Goal: Information Seeking & Learning: Learn about a topic

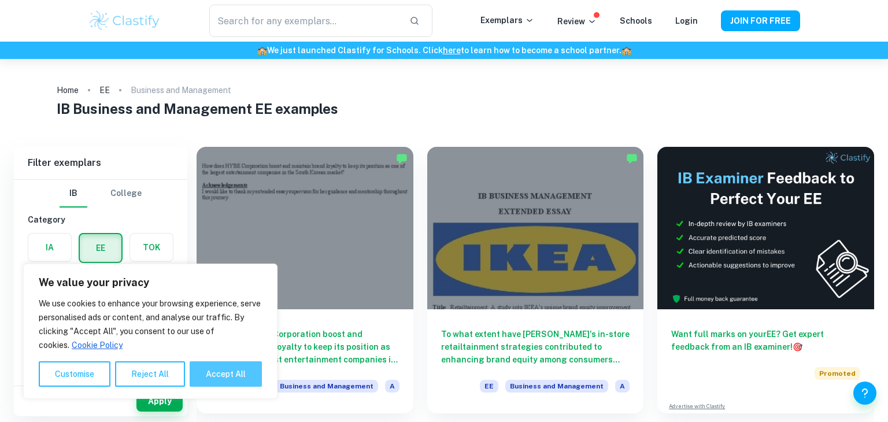
click at [239, 371] on button "Accept All" at bounding box center [226, 373] width 72 height 25
checkbox input "true"
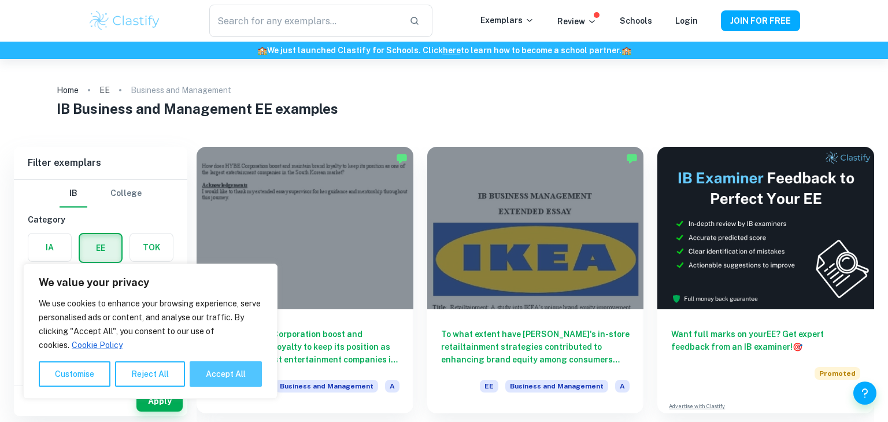
checkbox input "true"
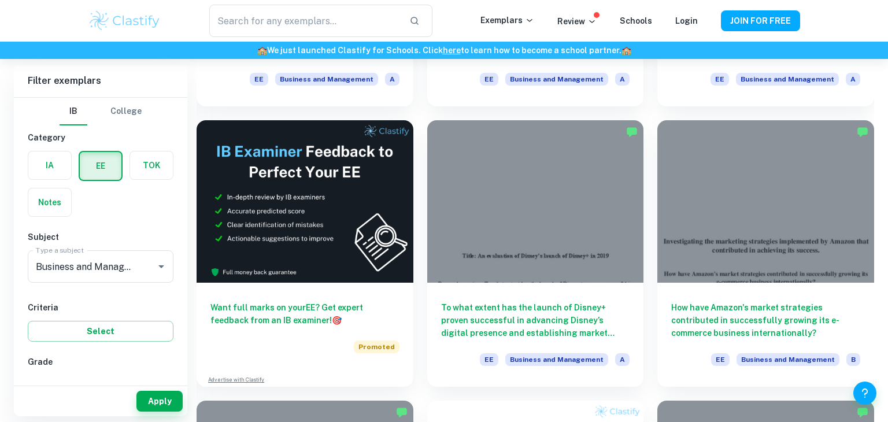
scroll to position [1704, 0]
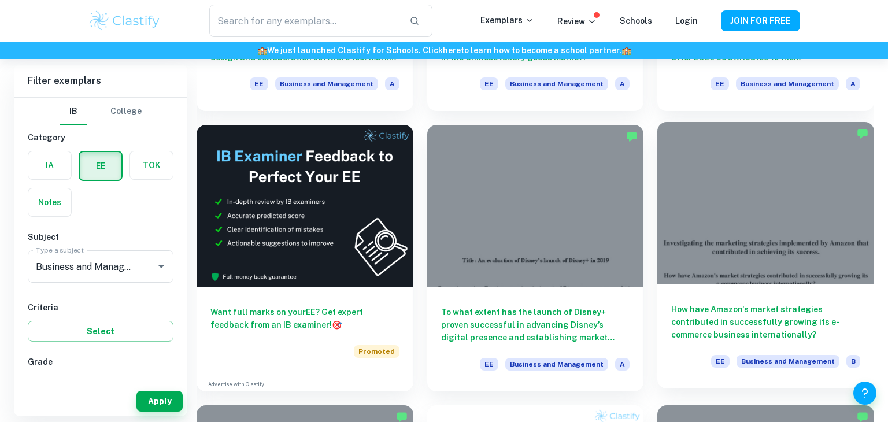
click at [720, 179] on div at bounding box center [765, 203] width 217 height 162
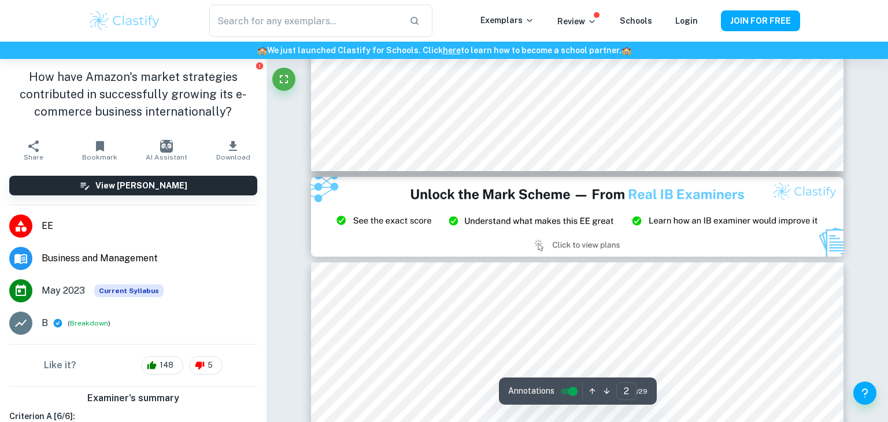
type input "3"
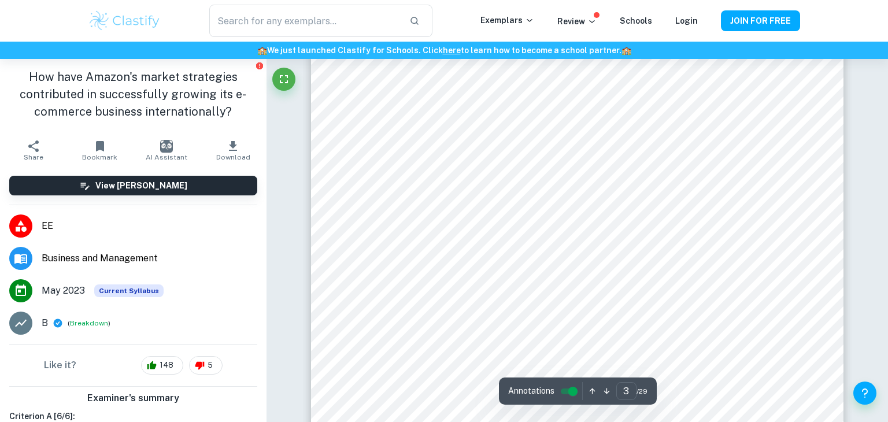
scroll to position [1854, 0]
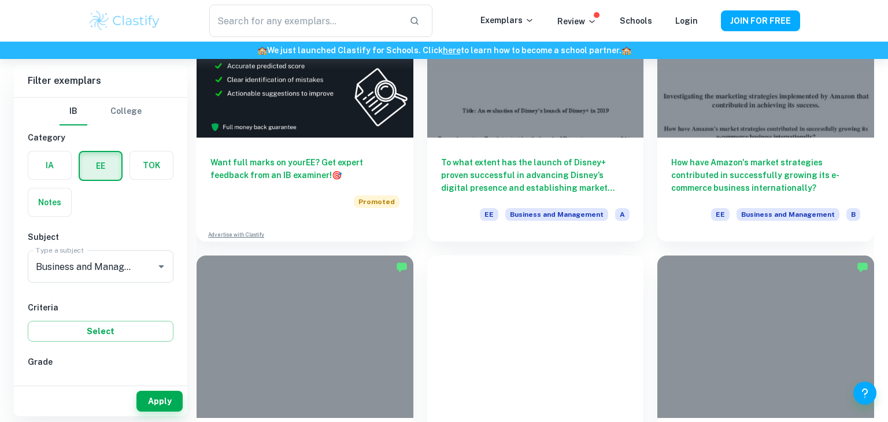
scroll to position [1704, 0]
